Goal: Information Seeking & Learning: Learn about a topic

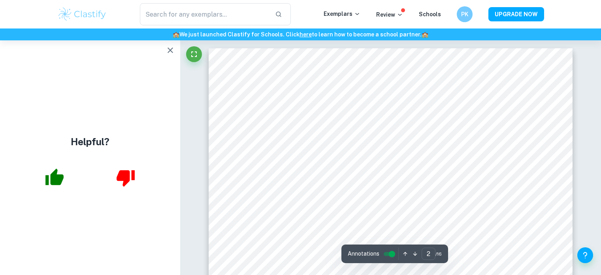
scroll to position [539, 0]
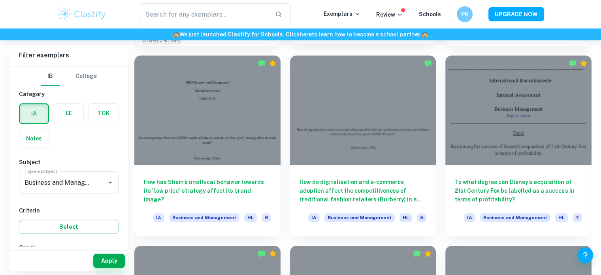
scroll to position [781, 0]
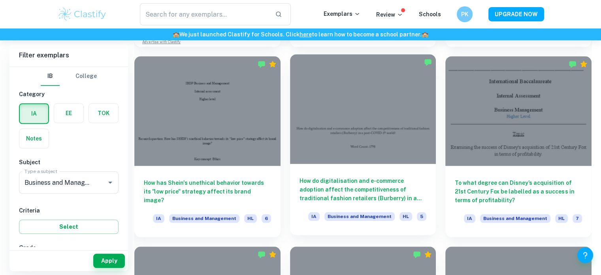
click at [372, 150] on div at bounding box center [363, 109] width 146 height 110
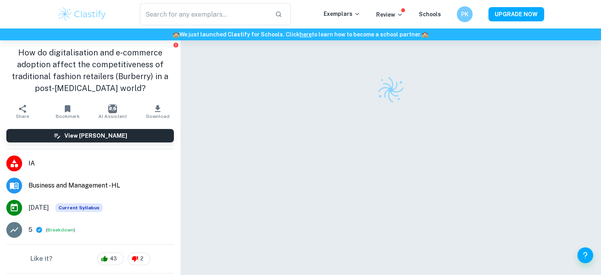
scroll to position [6, 0]
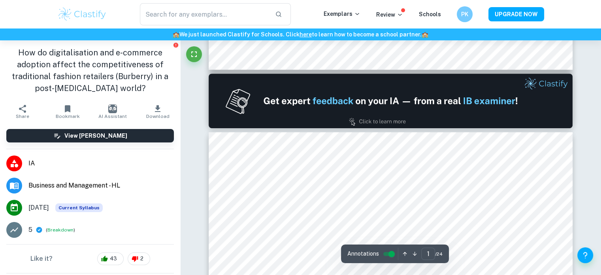
type input "2"
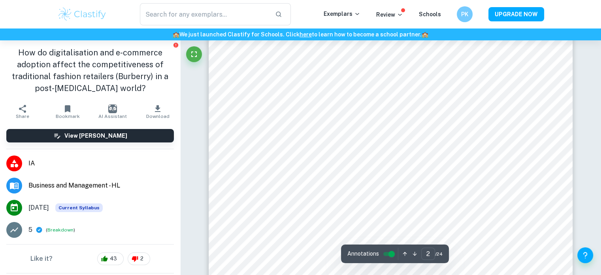
scroll to position [588, 0]
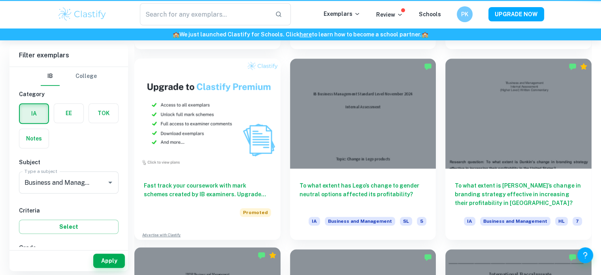
scroll to position [781, 0]
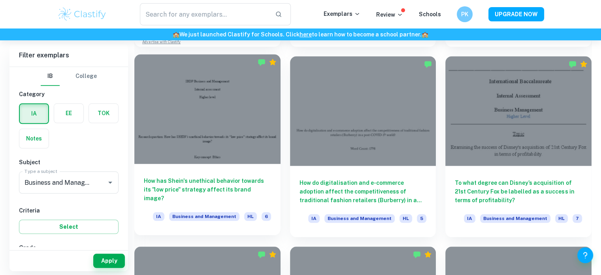
click at [208, 146] on div at bounding box center [207, 109] width 146 height 110
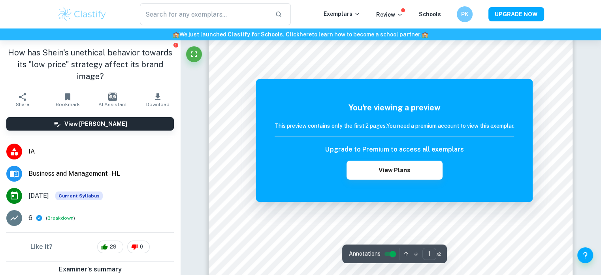
scroll to position [101, 0]
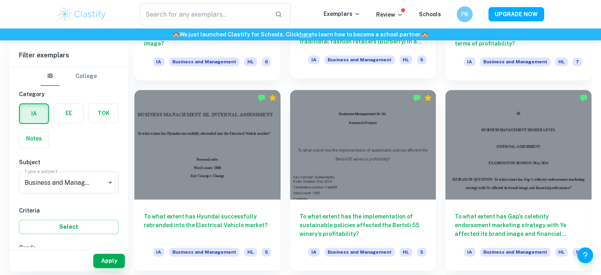
scroll to position [939, 0]
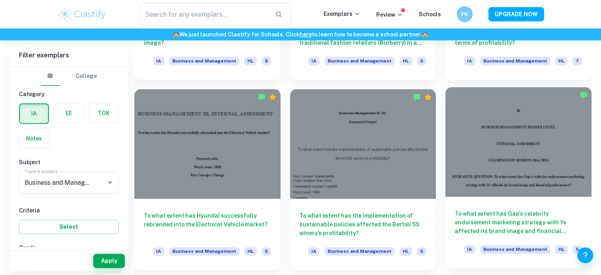
click at [528, 161] on div at bounding box center [519, 142] width 146 height 110
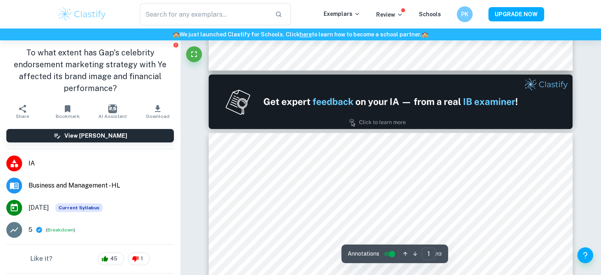
type input "2"
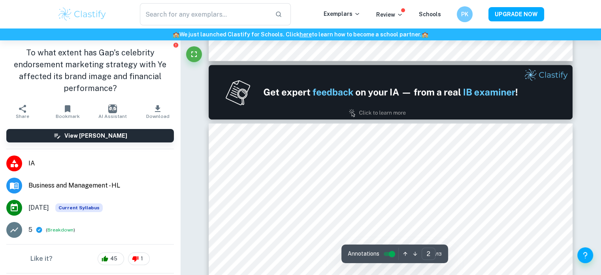
scroll to position [533, 0]
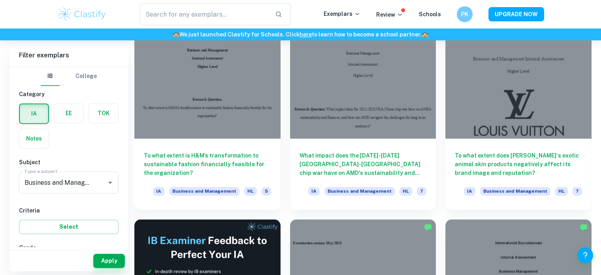
scroll to position [1190, 0]
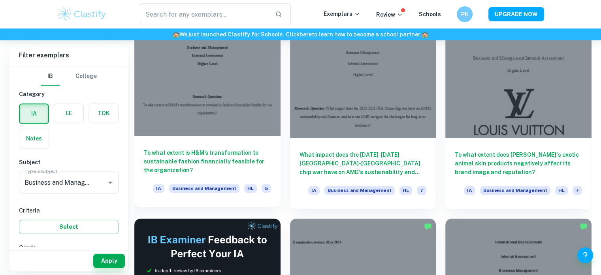
click at [185, 79] on div at bounding box center [207, 81] width 146 height 110
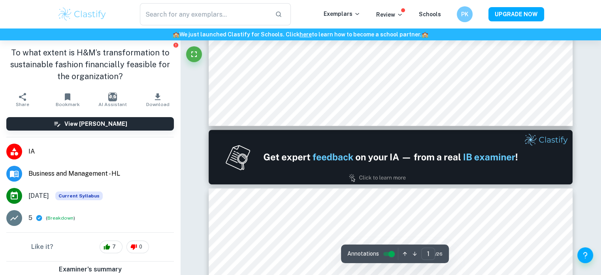
type input "2"
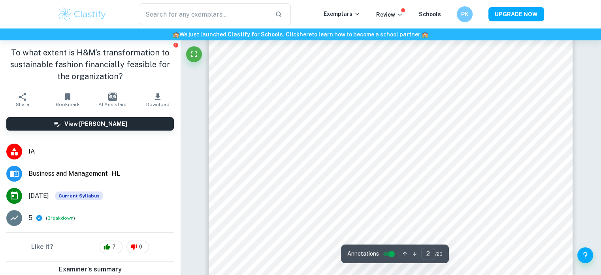
scroll to position [622, 0]
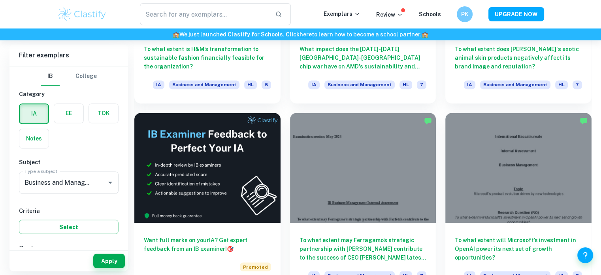
scroll to position [1395, 0]
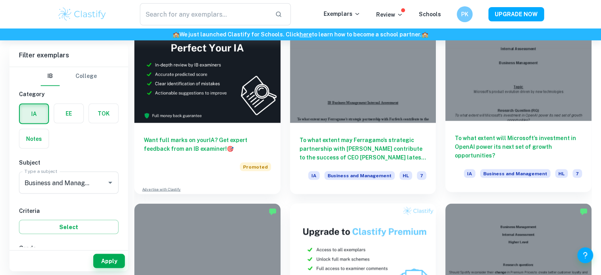
click at [486, 87] on div at bounding box center [519, 66] width 146 height 110
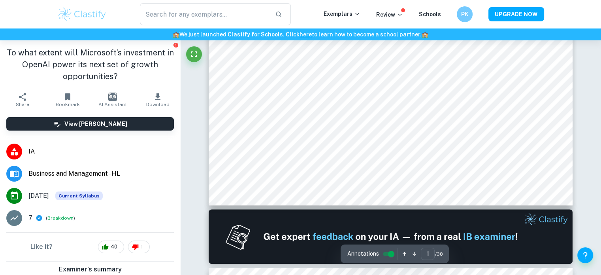
type input "2"
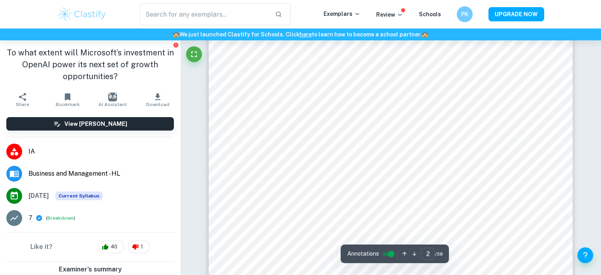
scroll to position [663, 0]
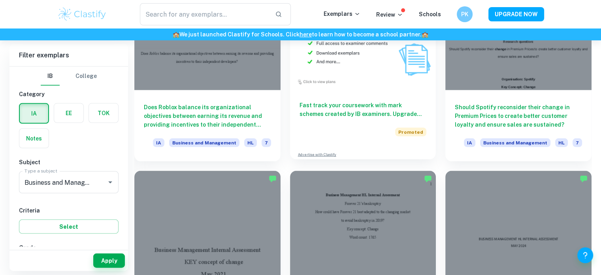
scroll to position [1730, 0]
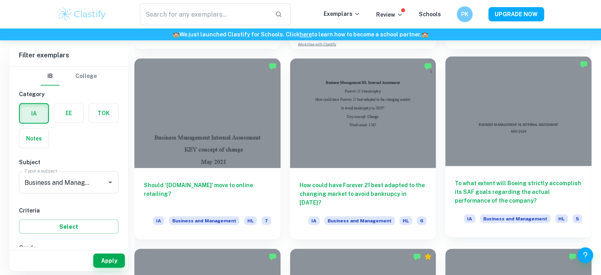
click at [459, 141] on div at bounding box center [519, 112] width 146 height 110
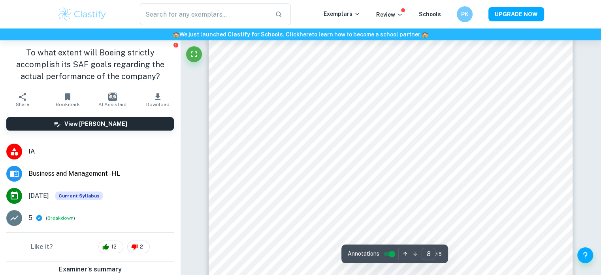
scroll to position [3769, 0]
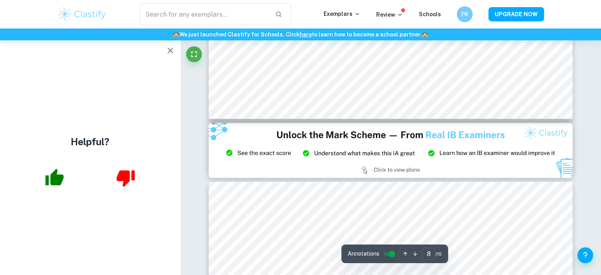
type input "9"
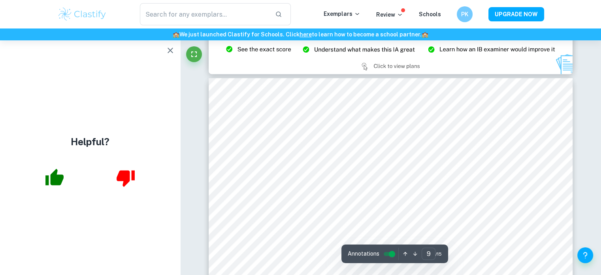
scroll to position [4299, 0]
